Goal: Find specific page/section: Find specific page/section

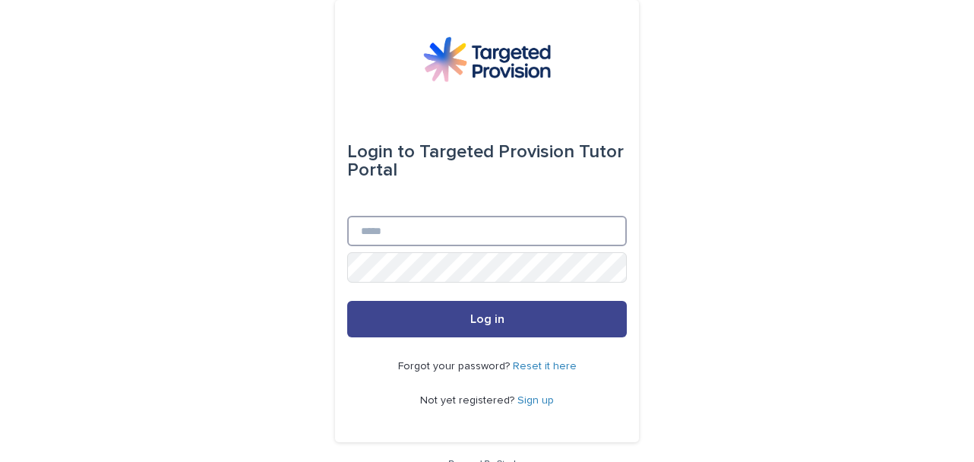
type input "**********"
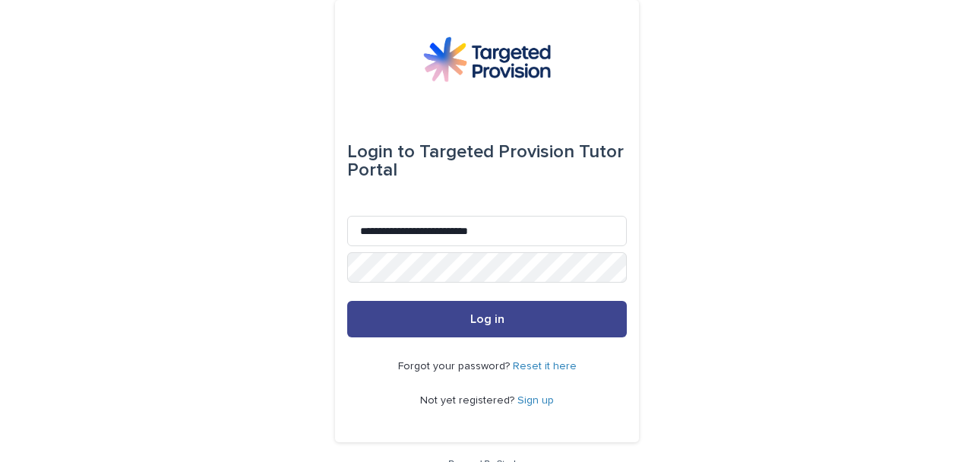
click at [391, 318] on button "Log in" at bounding box center [487, 319] width 280 height 36
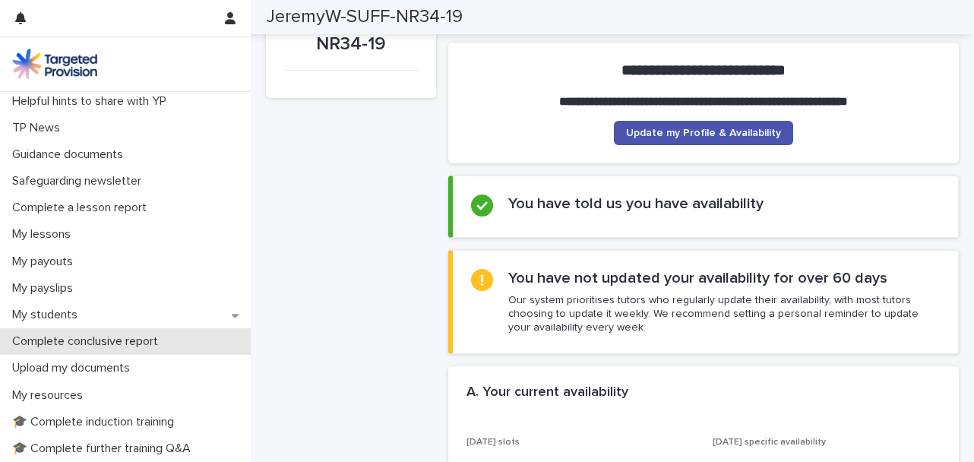
scroll to position [152, 0]
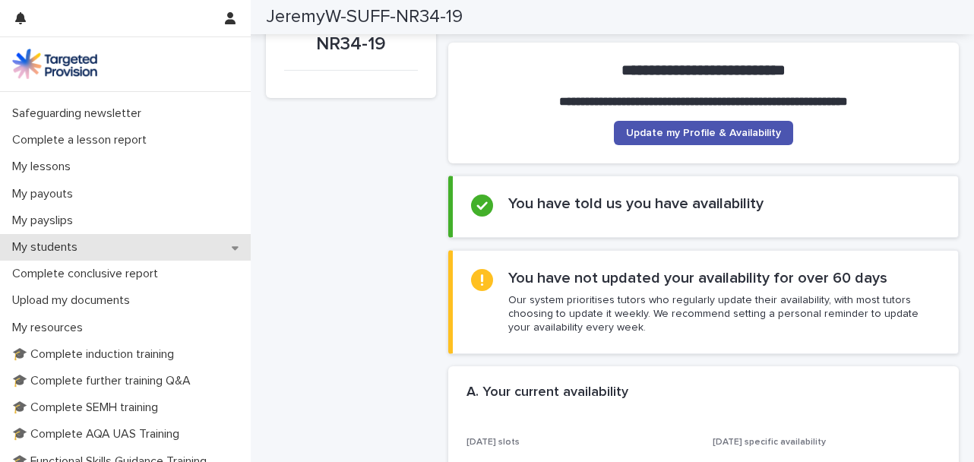
click at [82, 252] on p "My students" at bounding box center [48, 247] width 84 height 14
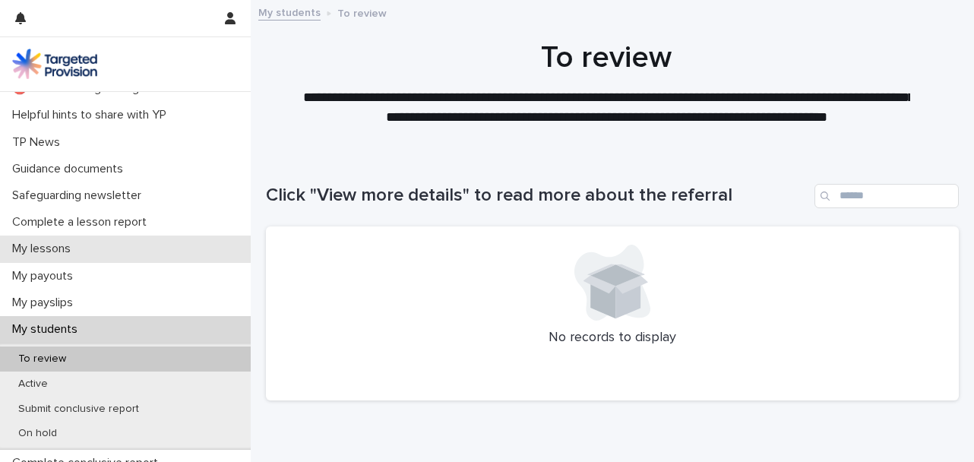
scroll to position [152, 0]
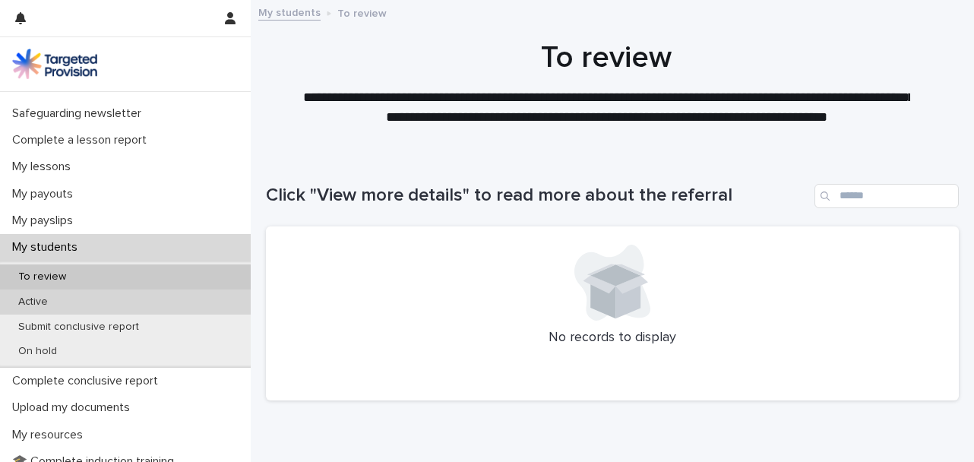
click at [113, 309] on div "Active" at bounding box center [125, 302] width 251 height 25
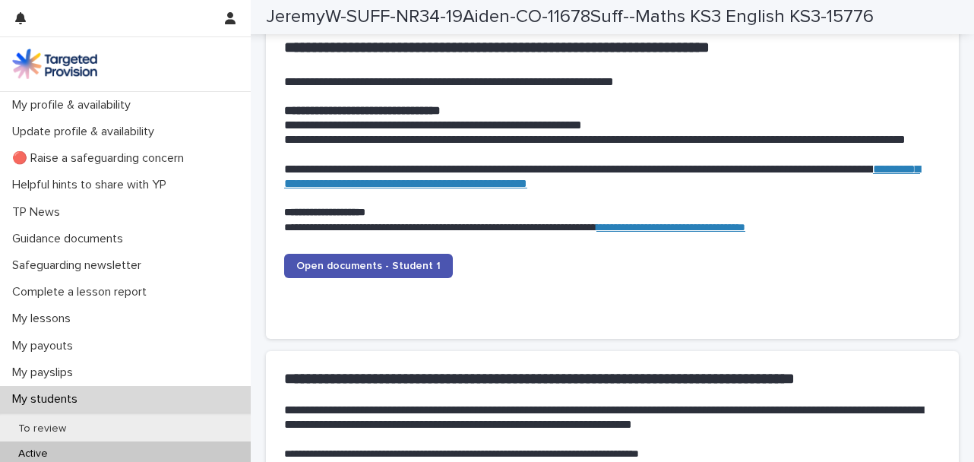
scroll to position [1520, 0]
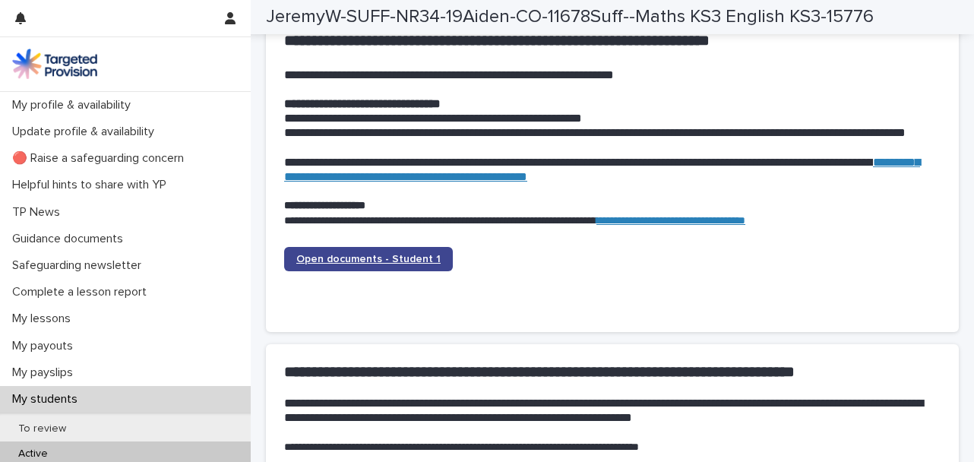
click at [393, 255] on span "Open documents - Student 1" at bounding box center [368, 259] width 144 height 11
